Goal: Contribute content: Add original content to the website for others to see

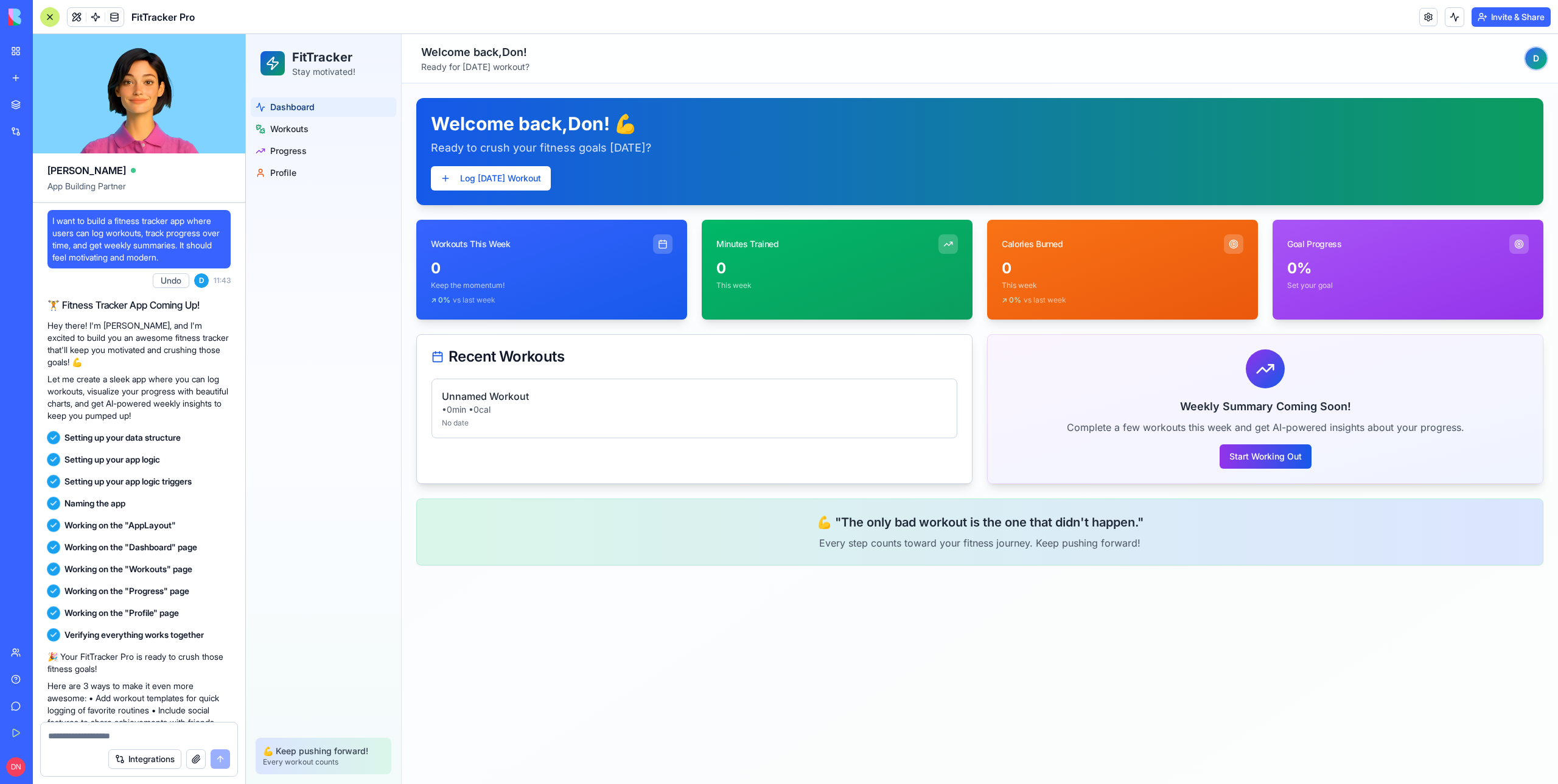
scroll to position [67, 0]
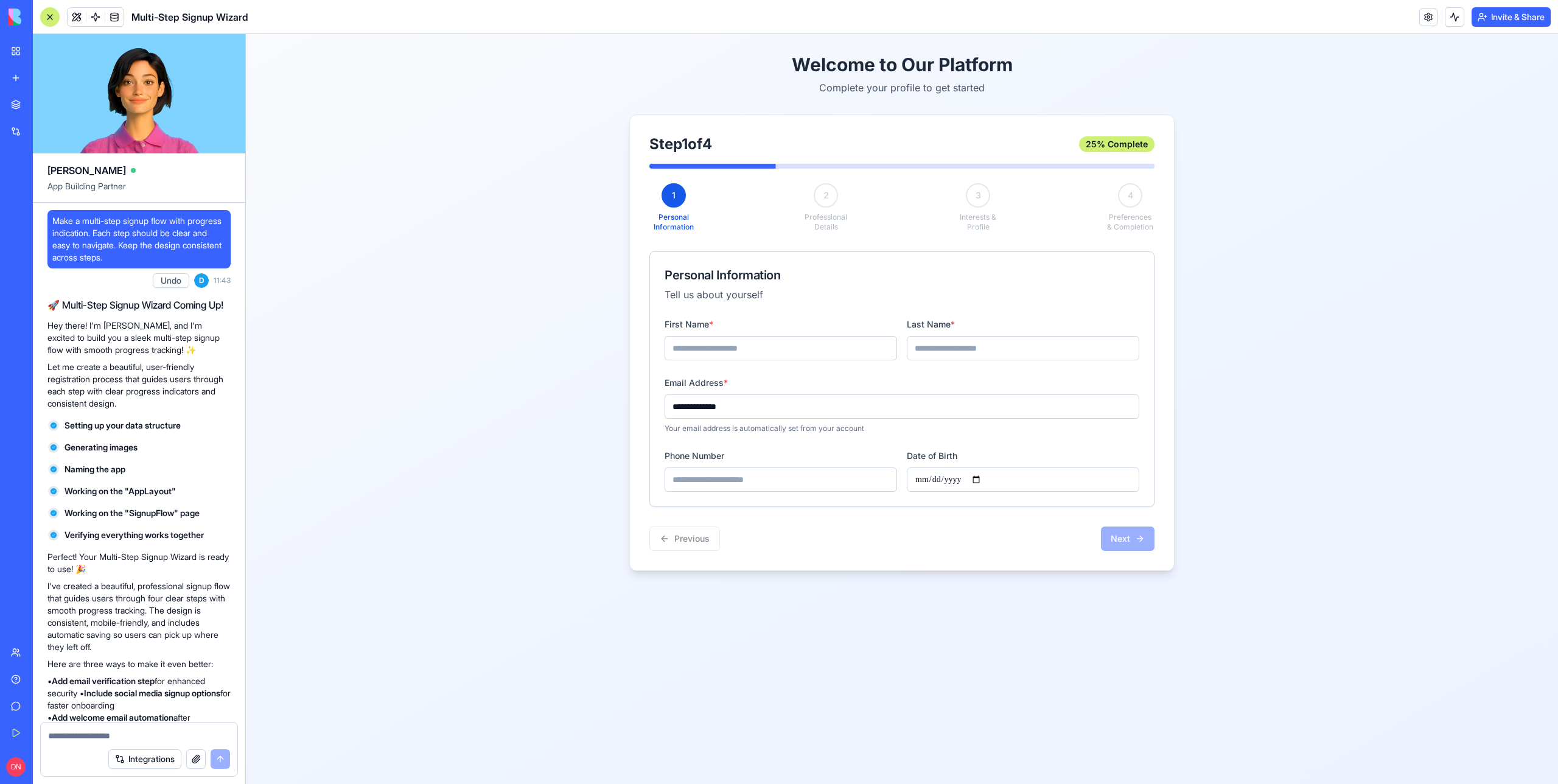
scroll to position [75, 0]
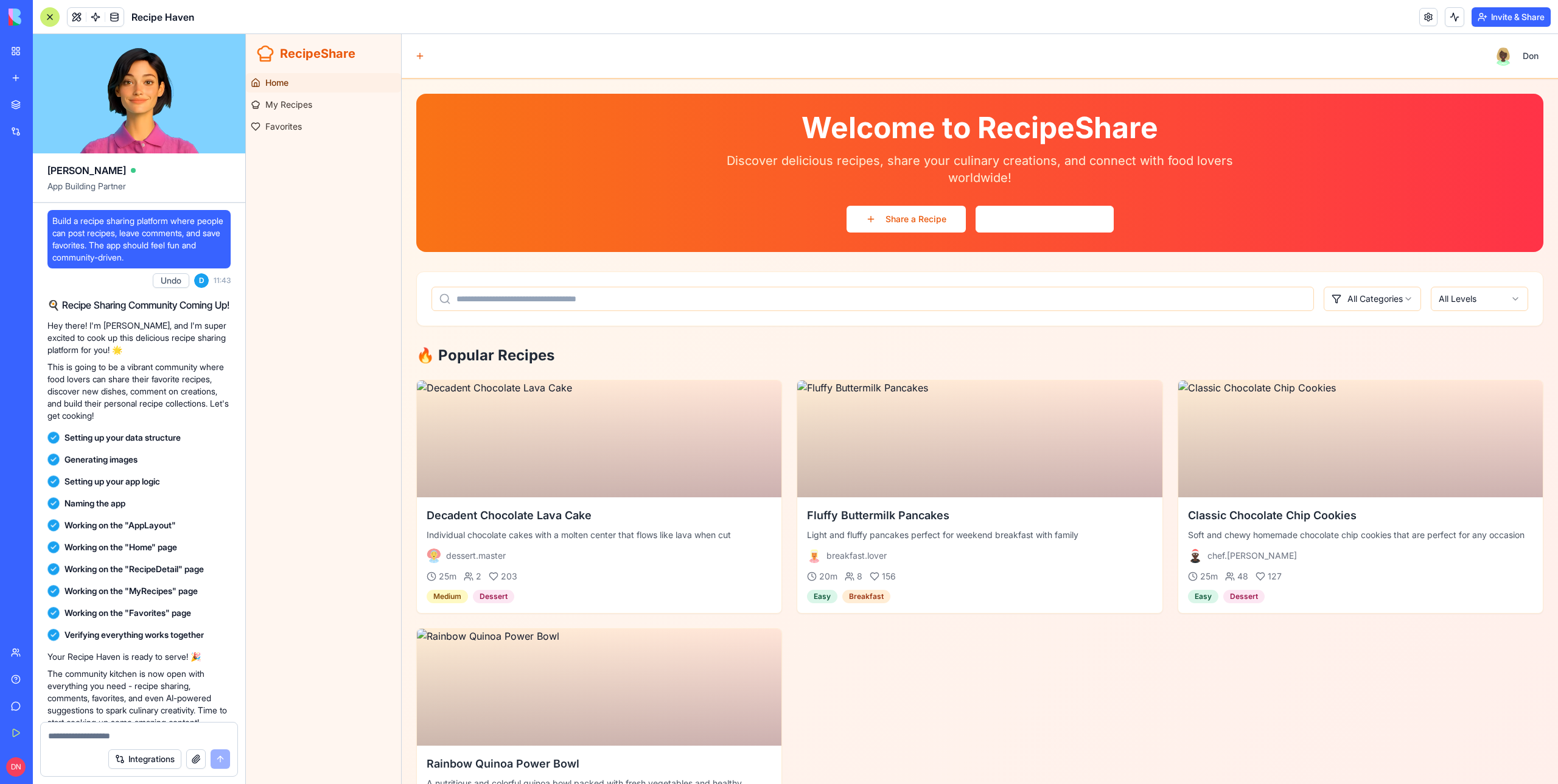
scroll to position [116, 0]
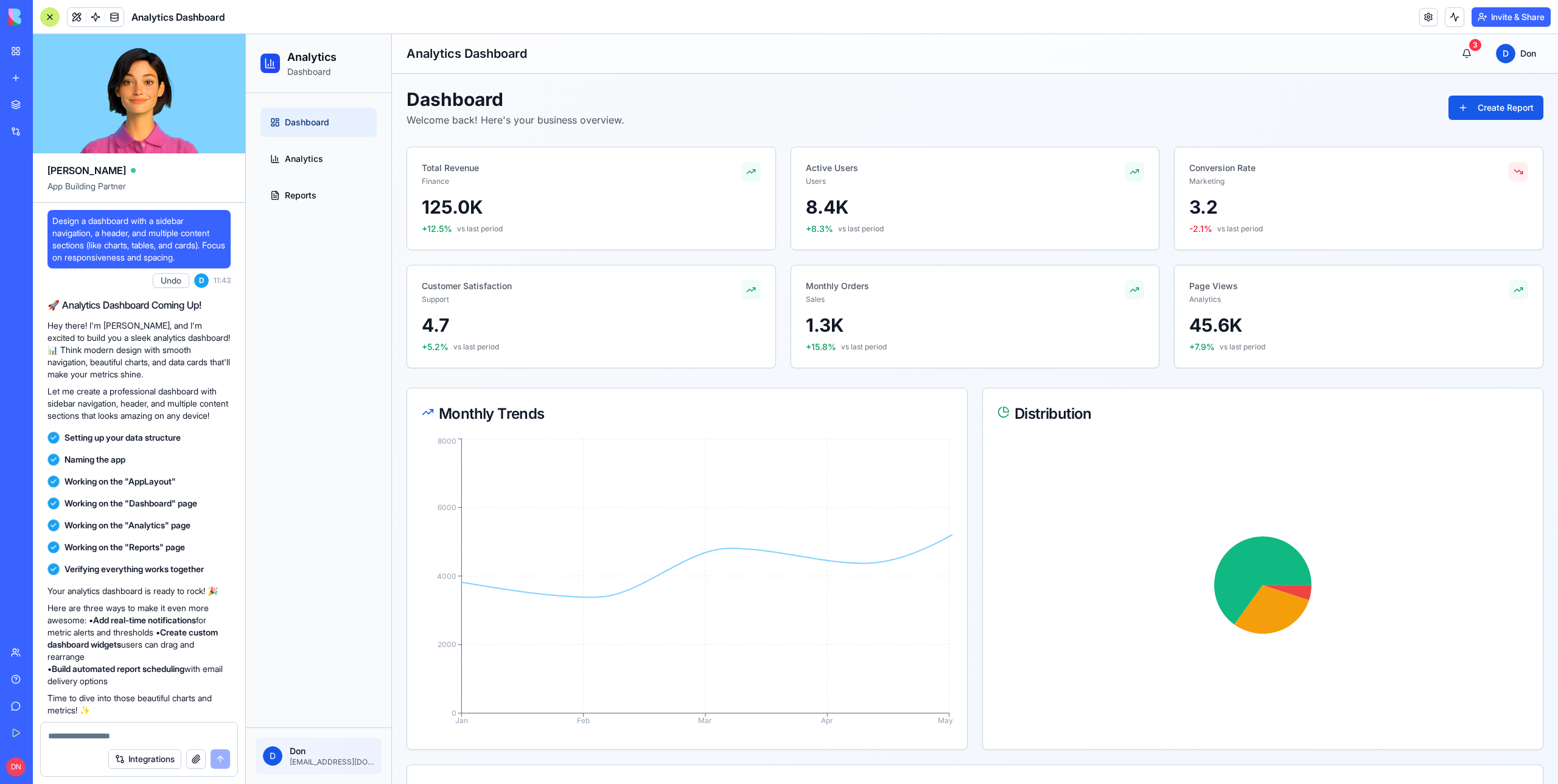
scroll to position [39, 0]
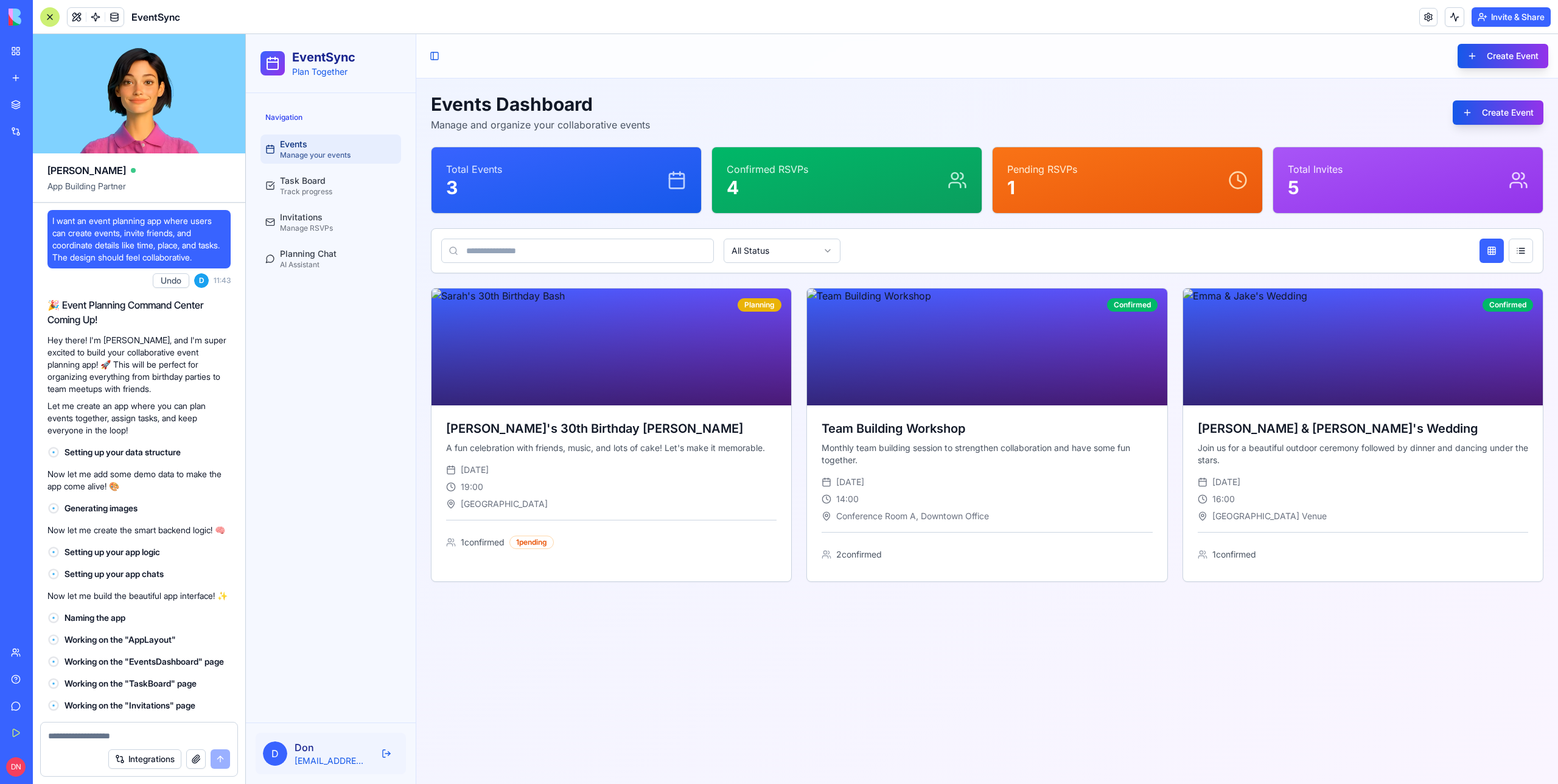
scroll to position [309, 0]
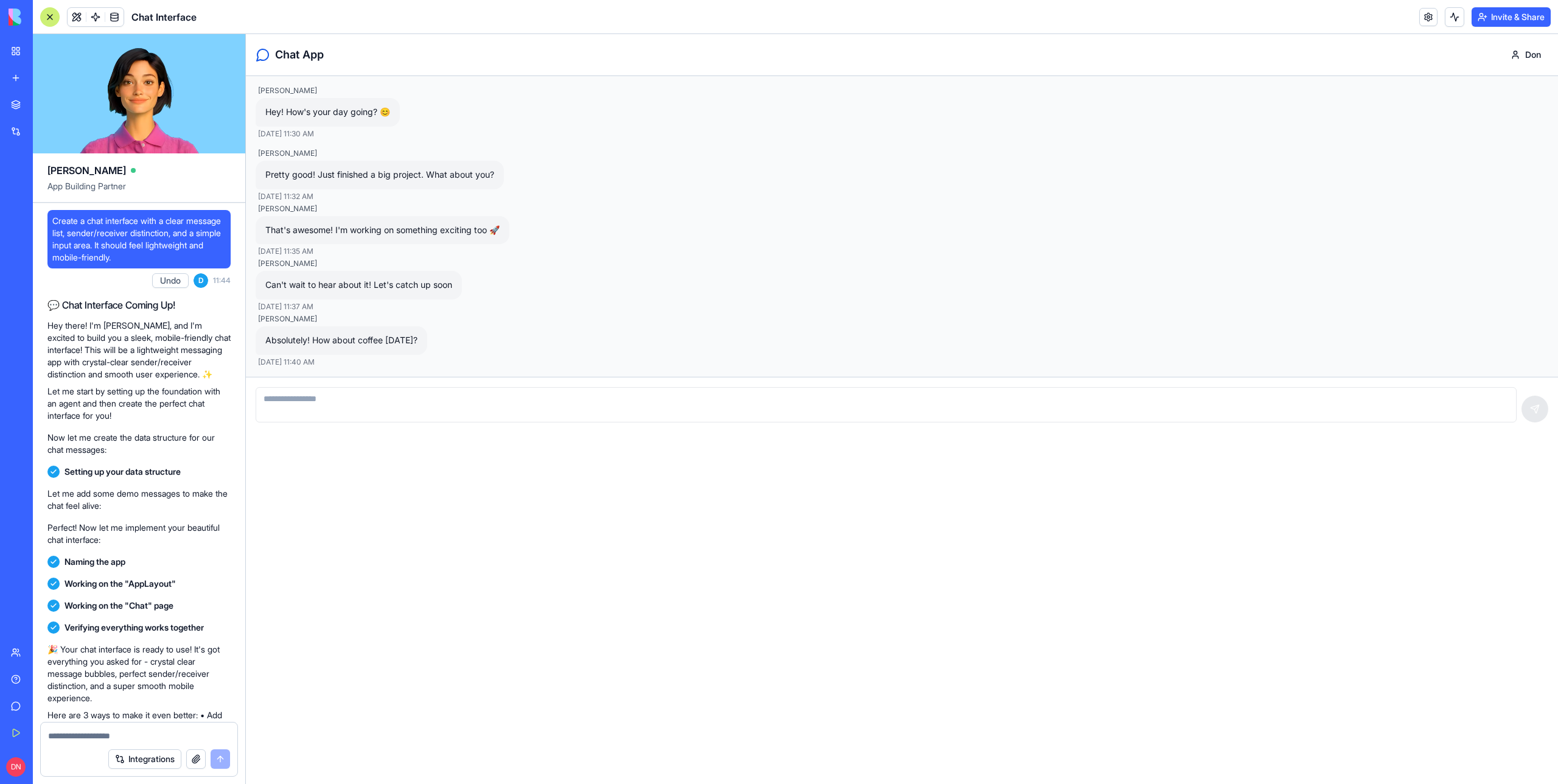
click at [316, 410] on textarea at bounding box center [886, 405] width 1261 height 35
click at [18, 76] on link "New app" at bounding box center [28, 77] width 49 height 24
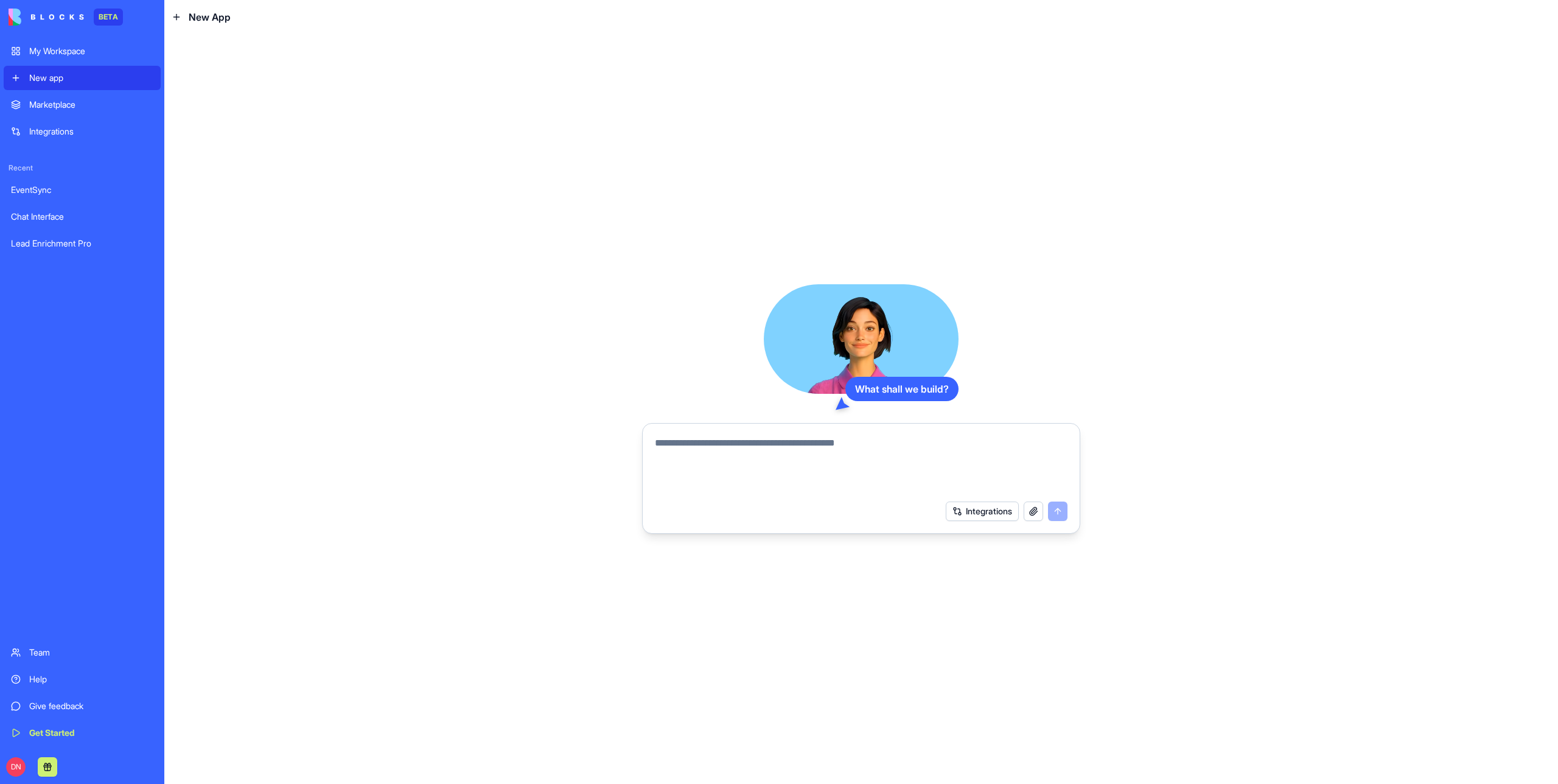
click at [766, 426] on form "Integrations" at bounding box center [861, 478] width 438 height 111
click at [728, 446] on textarea at bounding box center [861, 465] width 413 height 59
paste textarea "**********"
type textarea "**********"
